Goal: Task Accomplishment & Management: Complete application form

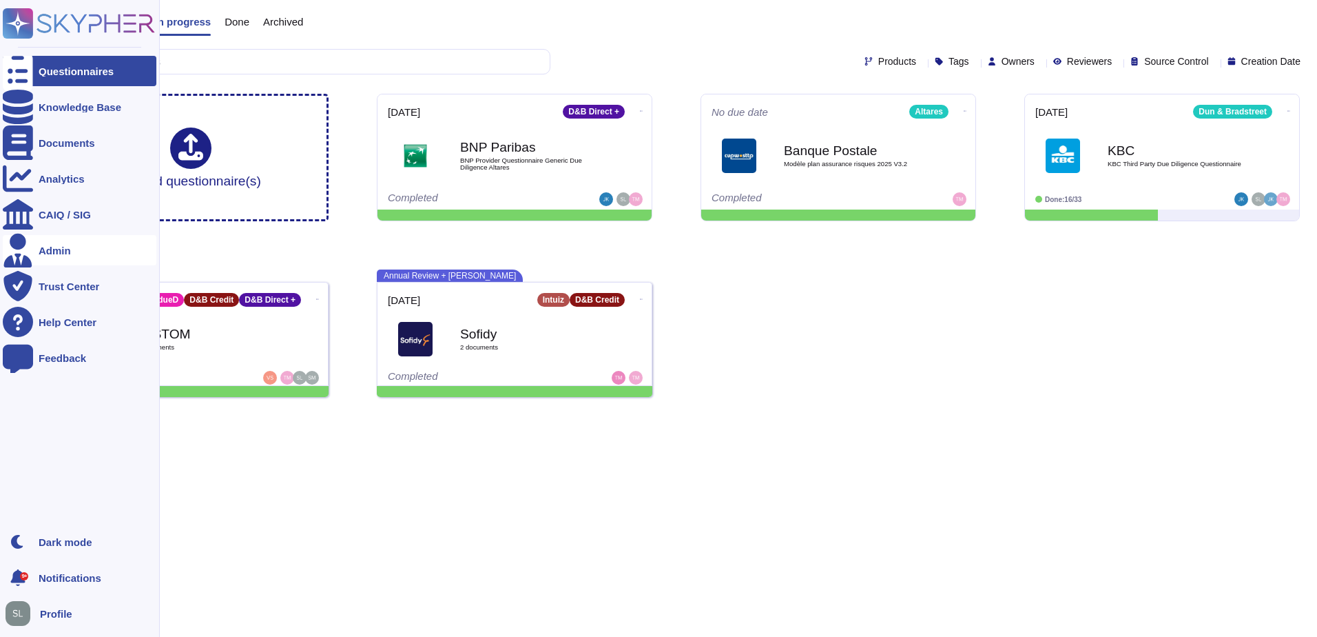
click at [23, 247] on icon at bounding box center [18, 250] width 30 height 34
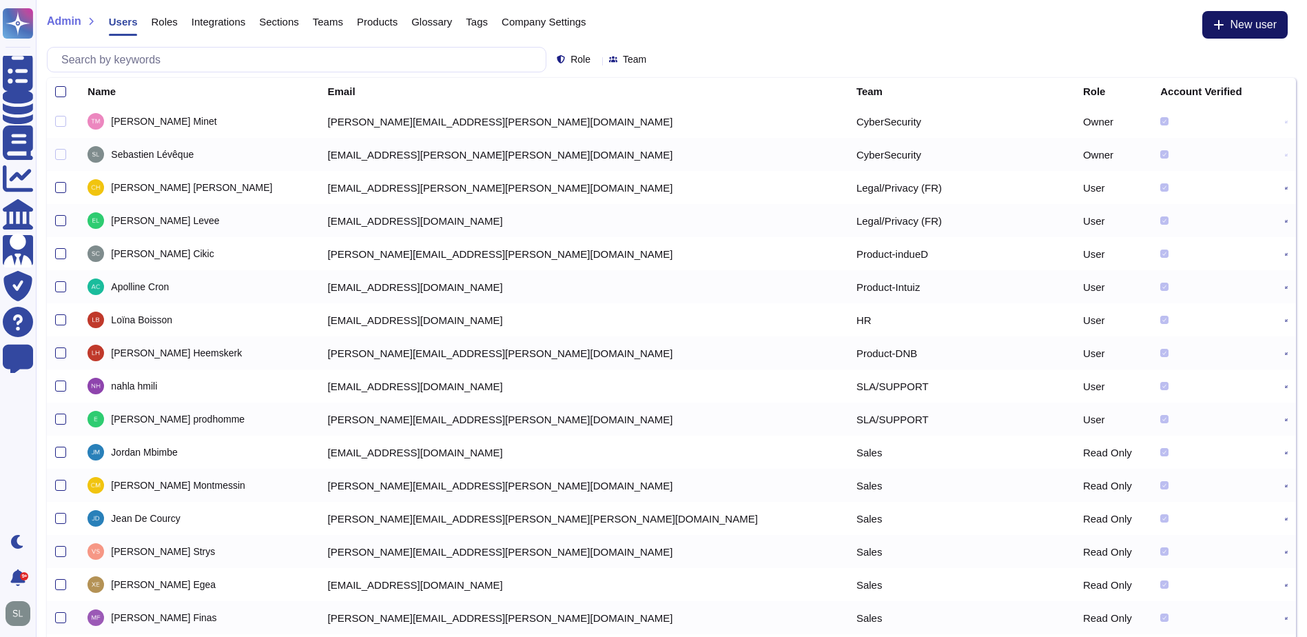
click at [1266, 30] on span "New user" at bounding box center [1253, 24] width 47 height 11
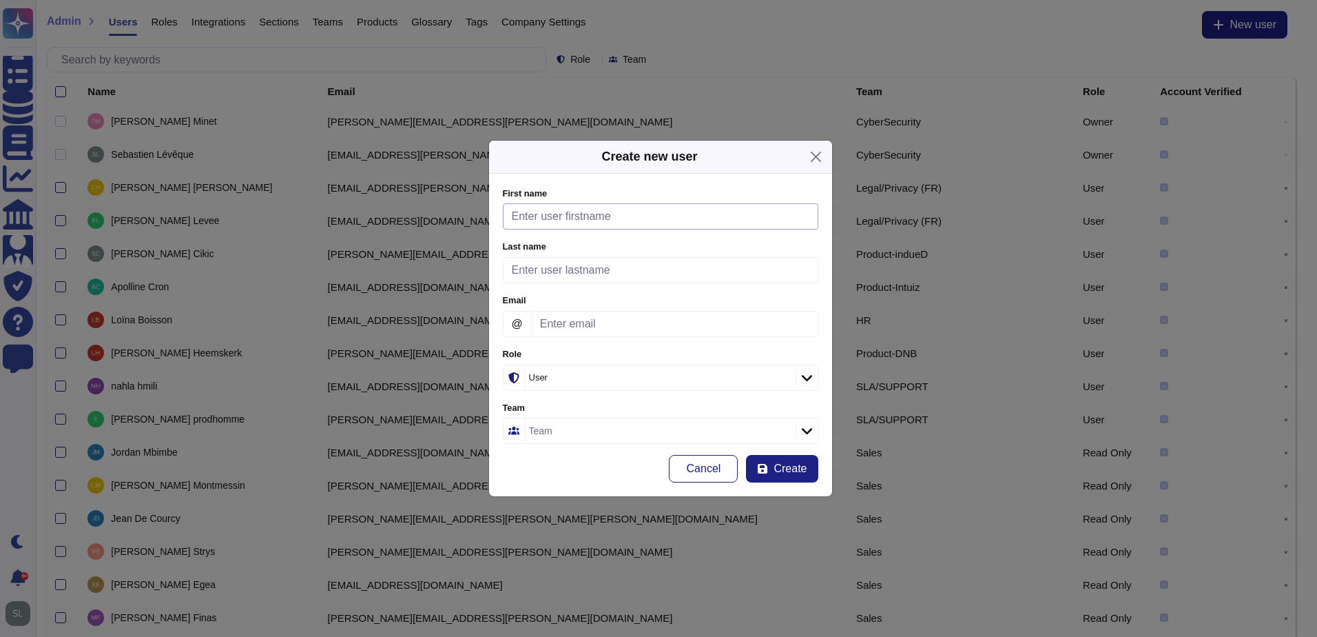
click at [701, 209] on input "First name" at bounding box center [661, 216] width 316 height 26
type input "Hicham"
type input "ZENASNI"
type input "[EMAIL_ADDRESS][DOMAIN_NAME]"
click at [809, 371] on icon at bounding box center [807, 378] width 10 height 14
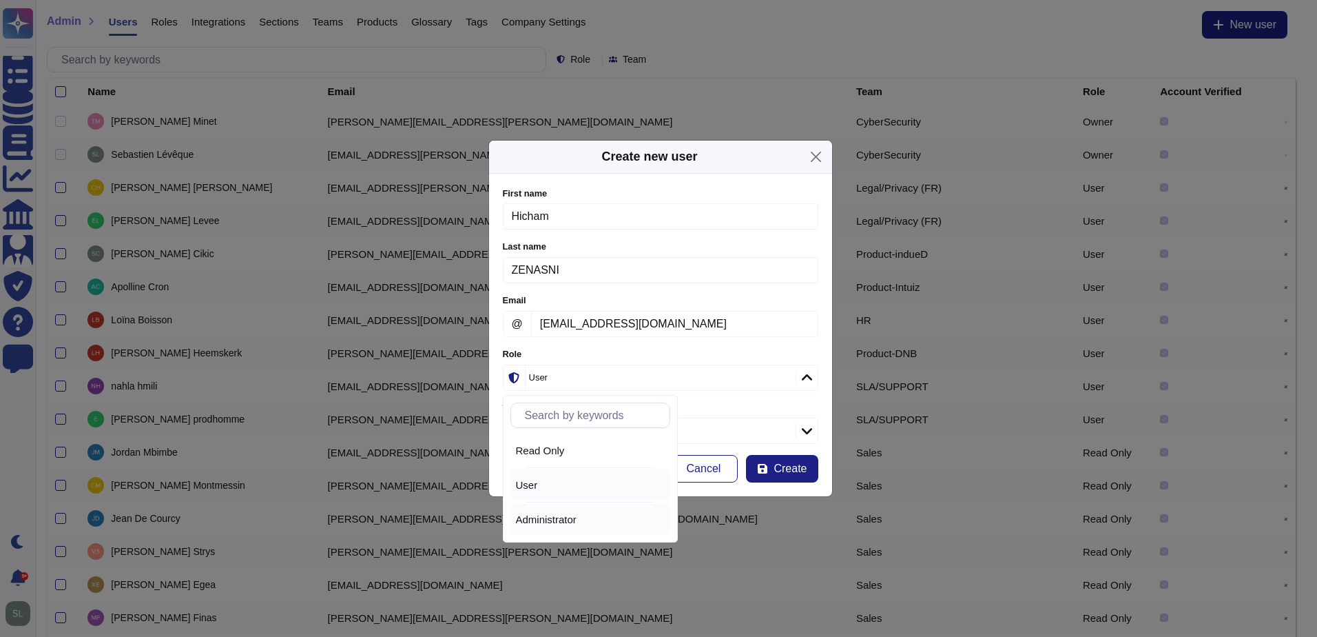
click at [582, 516] on div "Administrator" at bounding box center [590, 519] width 149 height 12
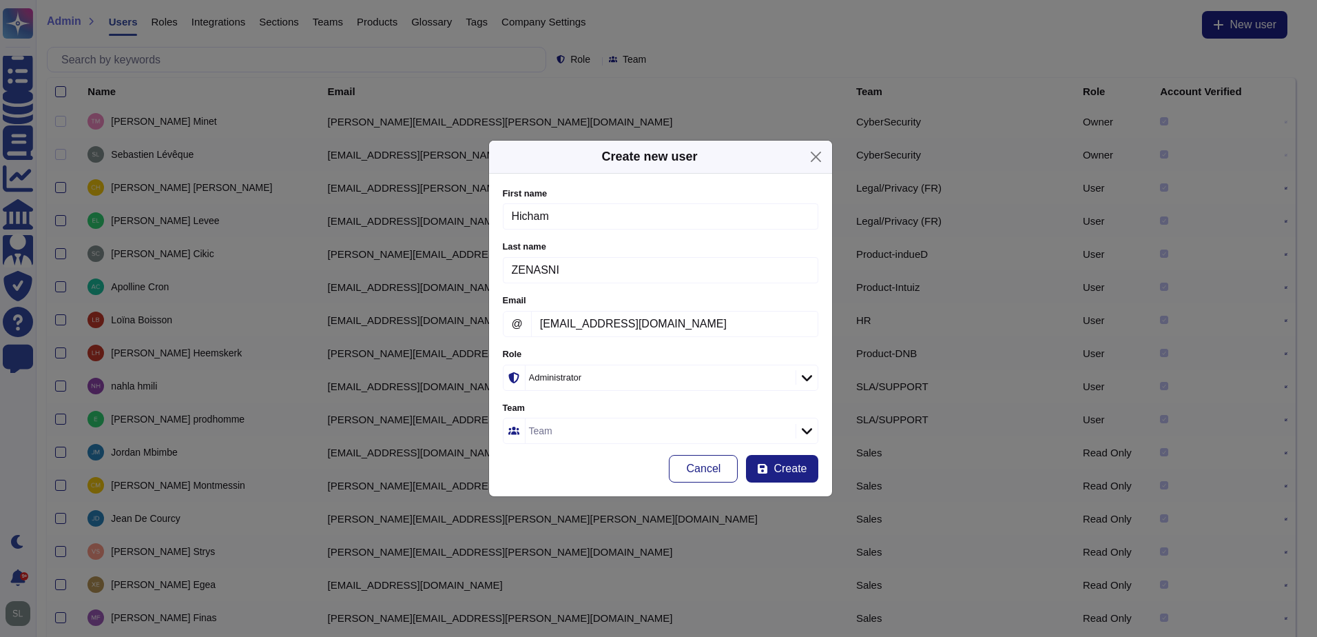
click at [812, 428] on div at bounding box center [807, 431] width 22 height 15
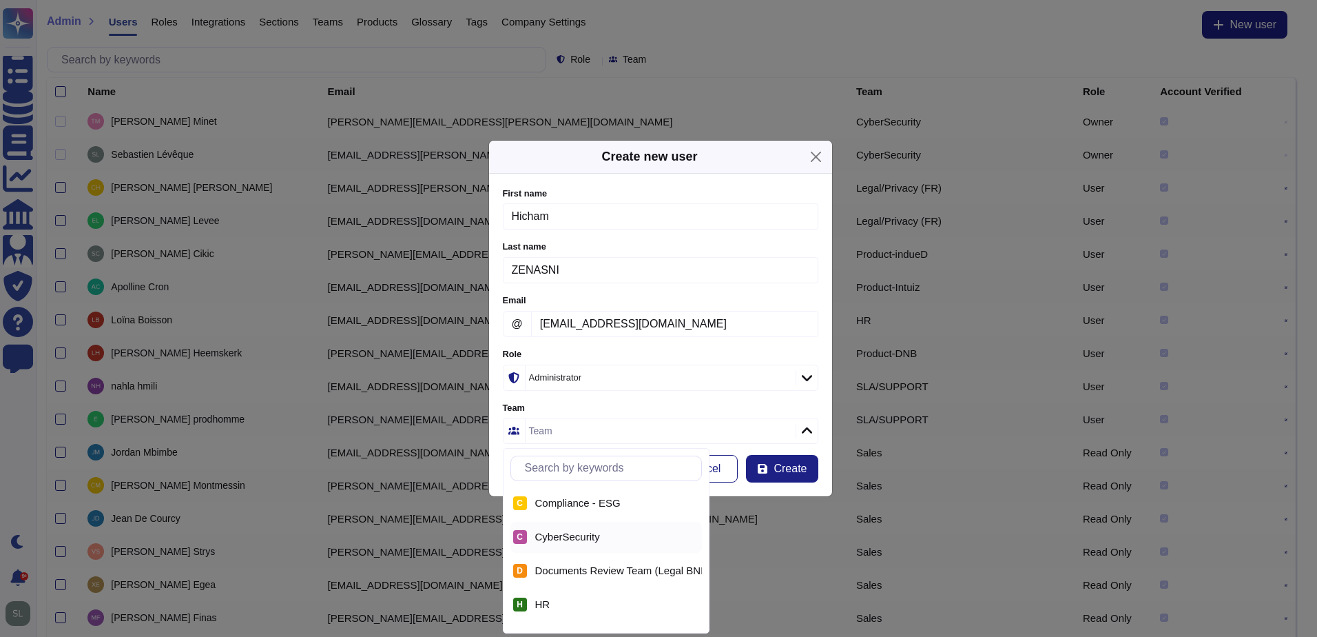
click at [607, 530] on div "C CyberSecurity" at bounding box center [606, 537] width 192 height 31
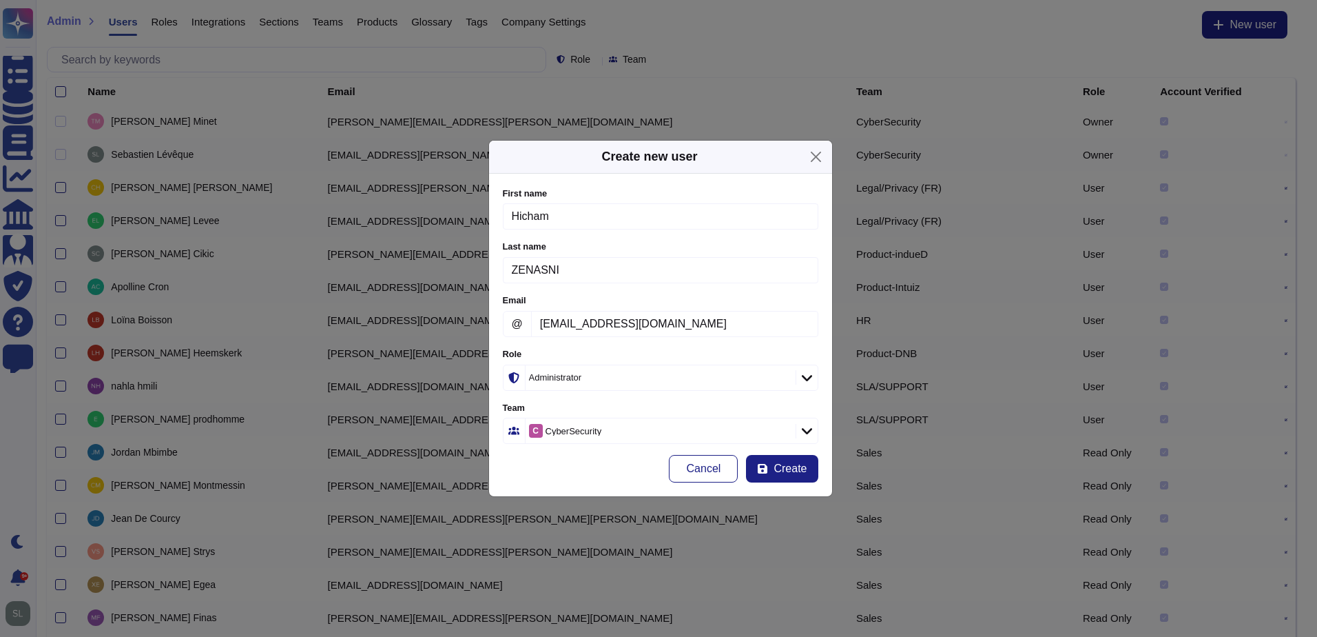
click at [809, 452] on form "First name [PERSON_NAME] Please fill this field Last name [PERSON_NAME] Please …" at bounding box center [661, 335] width 316 height 296
click at [806, 467] on span "Create" at bounding box center [790, 468] width 33 height 11
